Goal: Check status

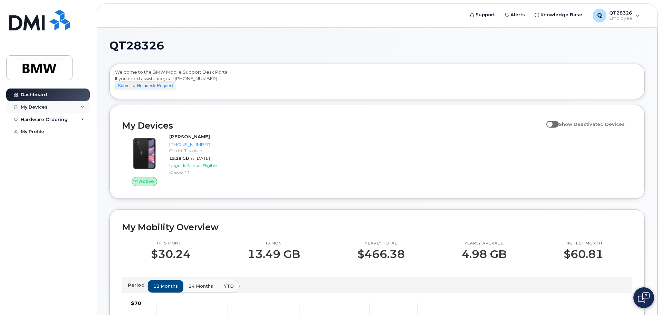
click at [82, 107] on icon at bounding box center [82, 106] width 3 height 3
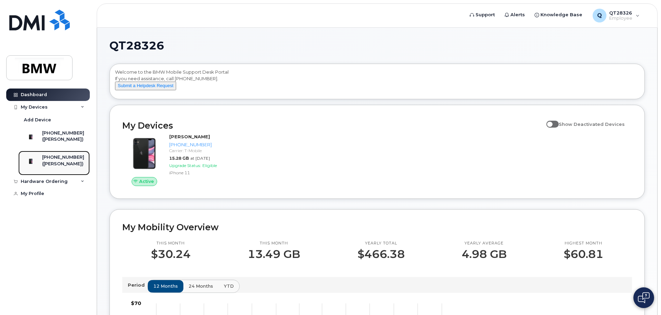
click at [69, 160] on div "[PHONE_NUMBER]" at bounding box center [63, 157] width 42 height 6
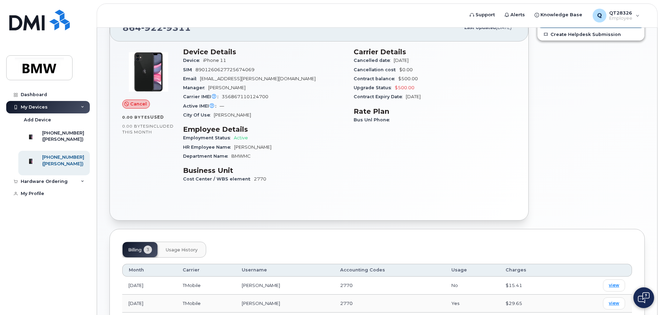
scroll to position [2, 0]
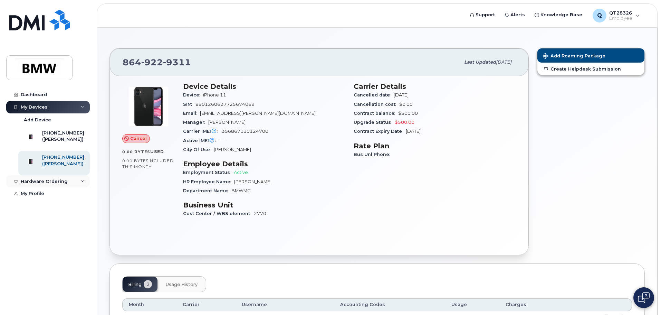
click at [83, 183] on icon at bounding box center [82, 181] width 3 height 3
click at [42, 197] on div "My Orders" at bounding box center [36, 194] width 25 height 6
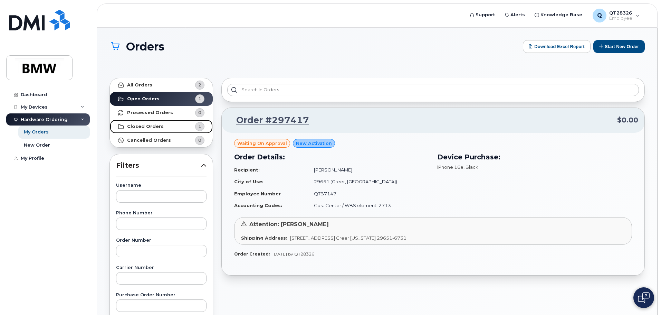
click at [152, 126] on strong "Closed Orders" at bounding box center [145, 127] width 37 height 6
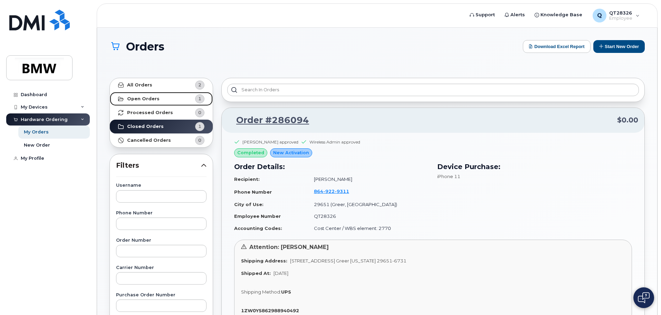
click at [153, 99] on strong "Open Orders" at bounding box center [143, 99] width 32 height 6
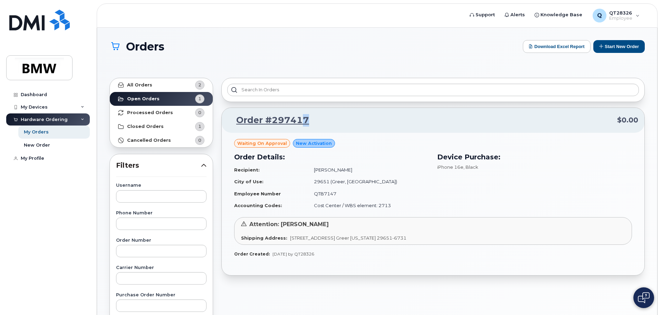
drag, startPoint x: 310, startPoint y: 122, endPoint x: 325, endPoint y: 124, distance: 15.0
click at [305, 122] on p "Order #297417 $0.00" at bounding box center [433, 120] width 410 height 12
